Goal: Information Seeking & Learning: Learn about a topic

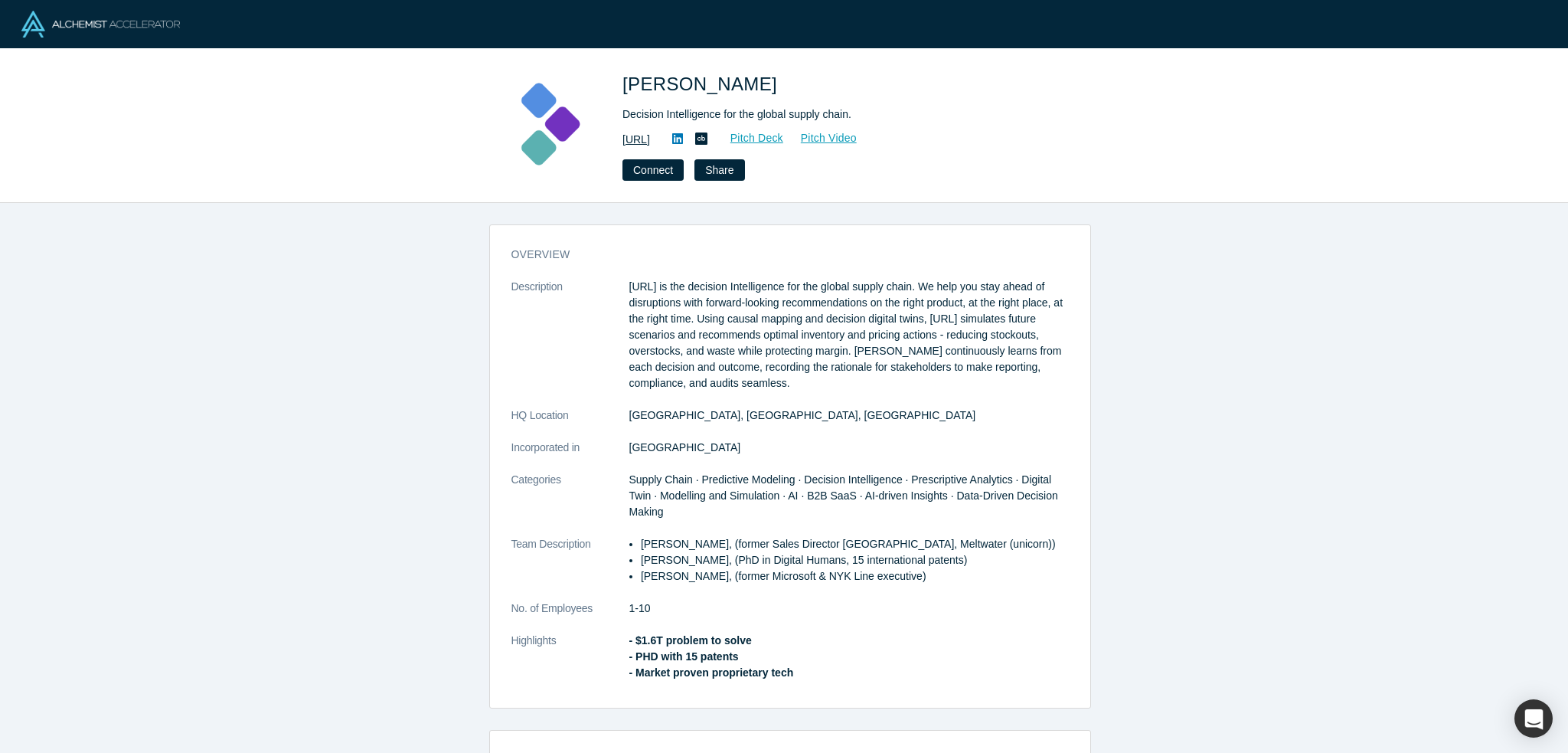
click at [650, 143] on link "https://kimaru.ai/" at bounding box center [636, 140] width 28 height 16
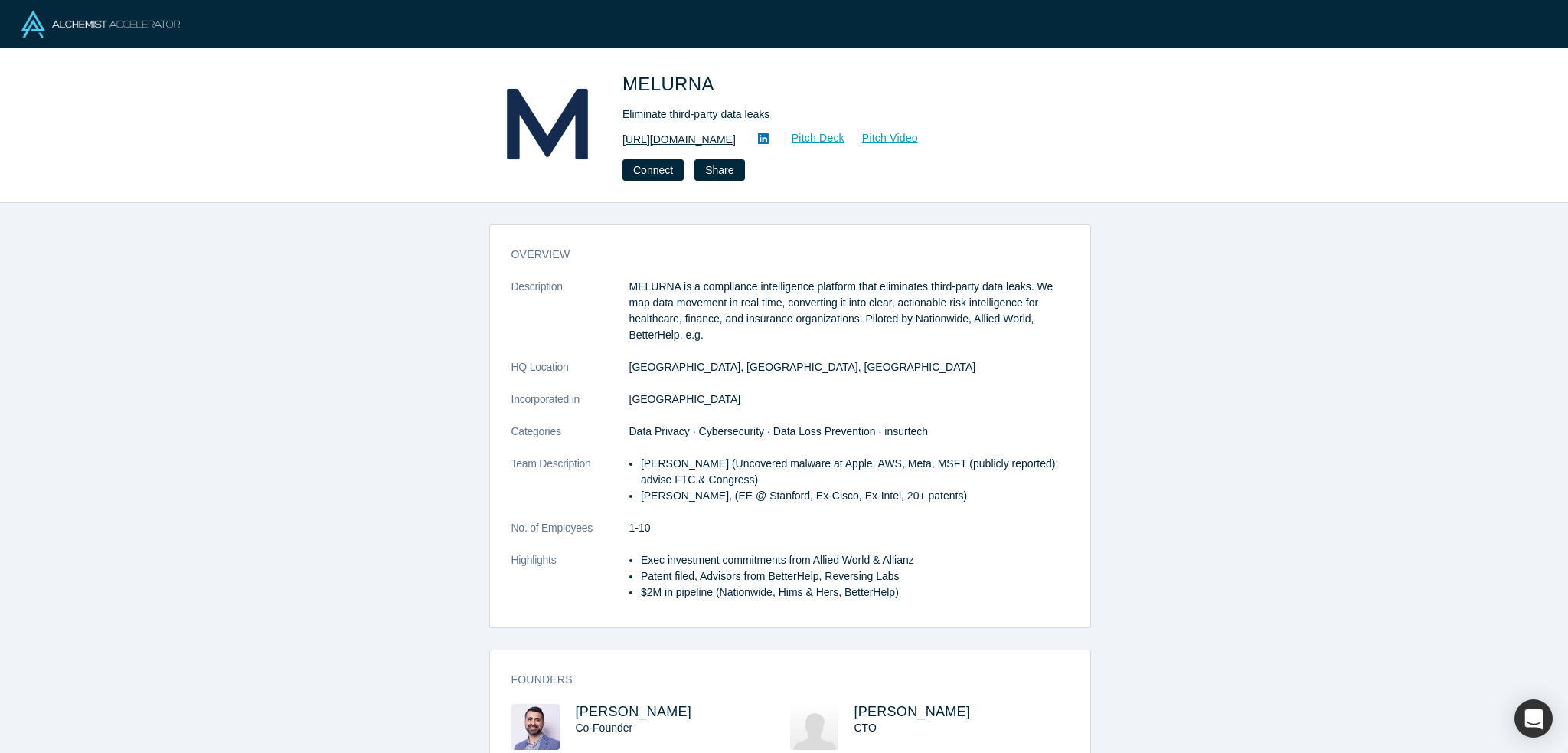
click at [703, 137] on link "https://www.melurna.com" at bounding box center [678, 140] width 113 height 16
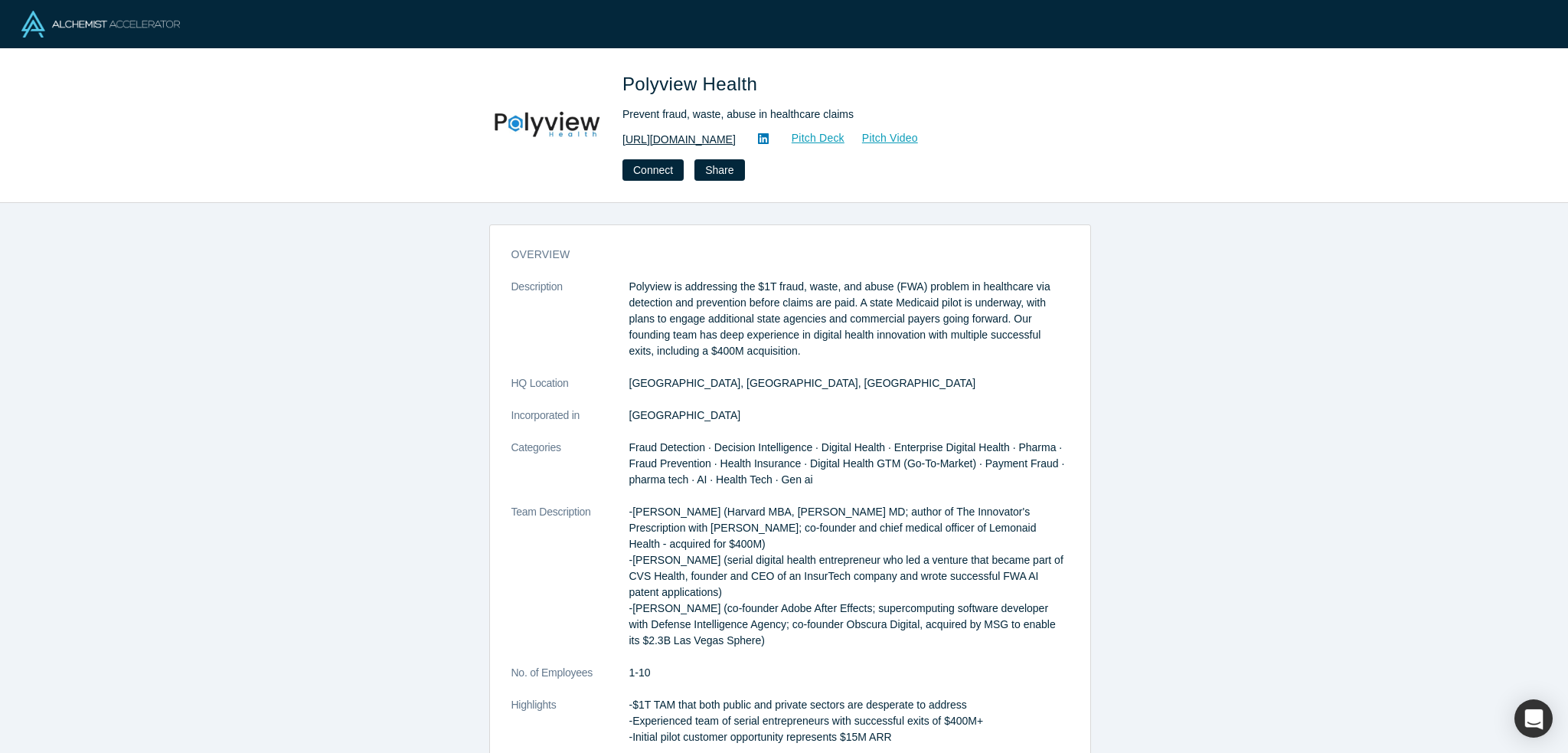
click at [711, 139] on link "[URL][DOMAIN_NAME]" at bounding box center [678, 140] width 113 height 16
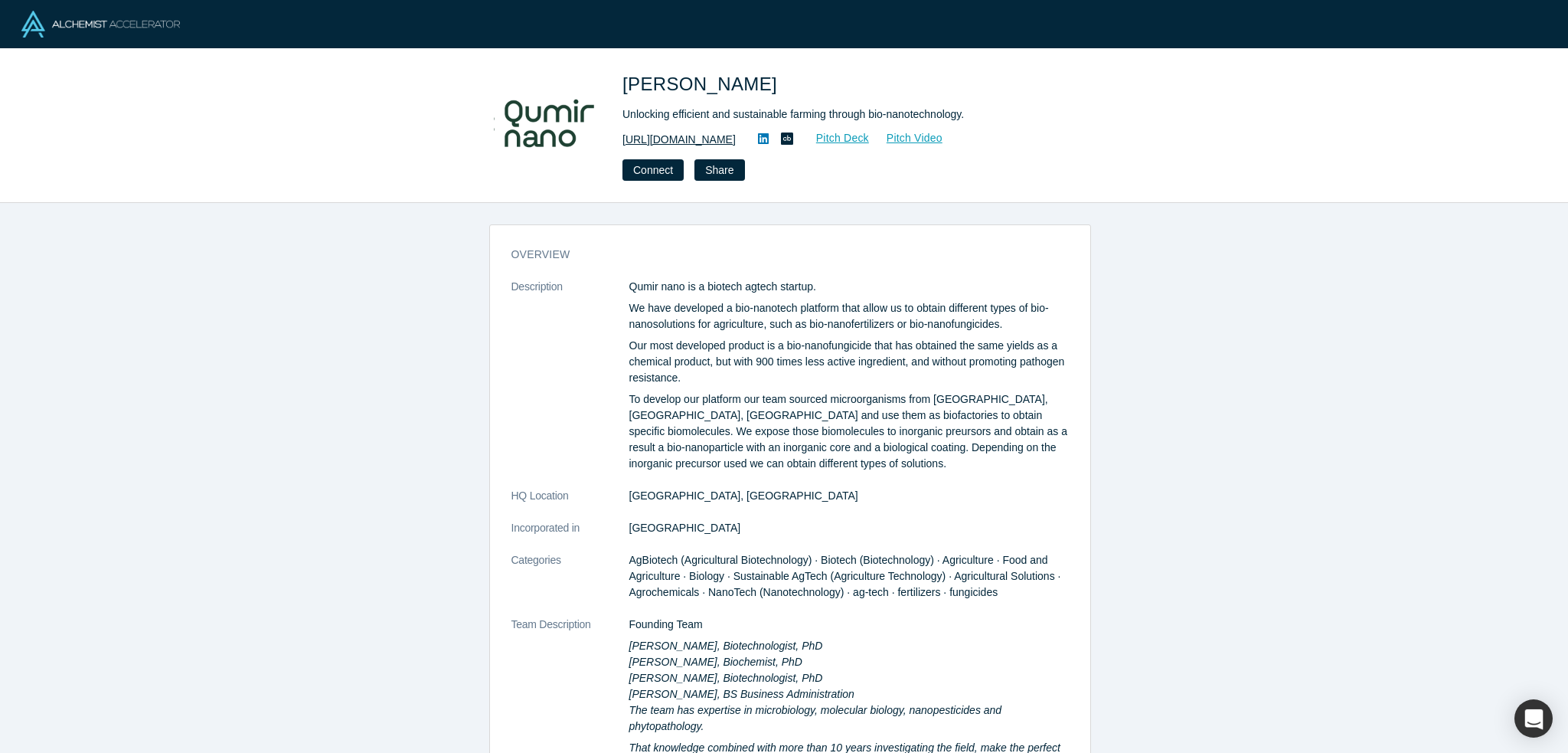
click at [736, 135] on link "https://www.qumirnano.com" at bounding box center [678, 140] width 113 height 16
